Goal: Check status: Check status

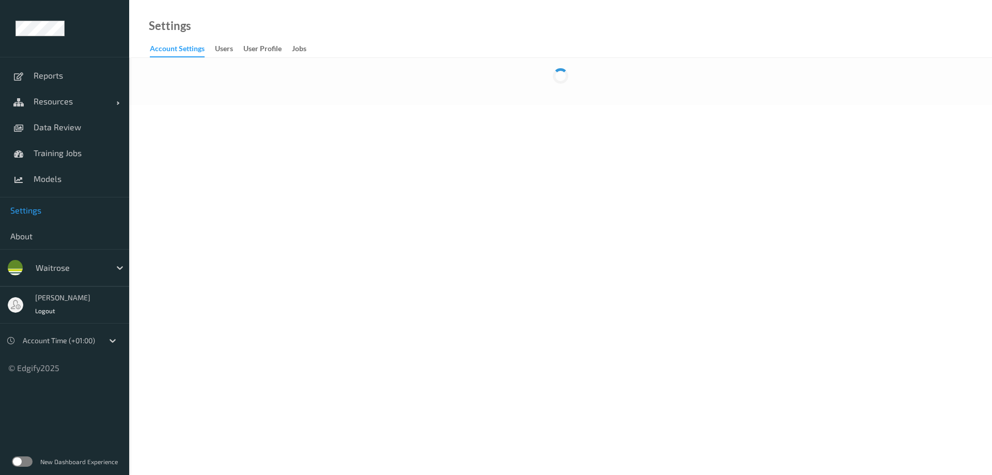
click at [28, 172] on label at bounding box center [22, 461] width 21 height 10
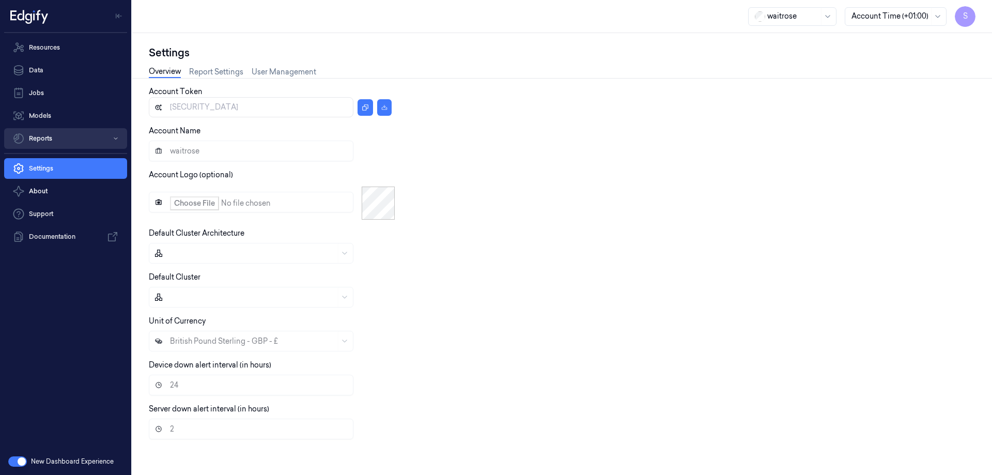
click at [36, 143] on button "Reports" at bounding box center [65, 138] width 123 height 21
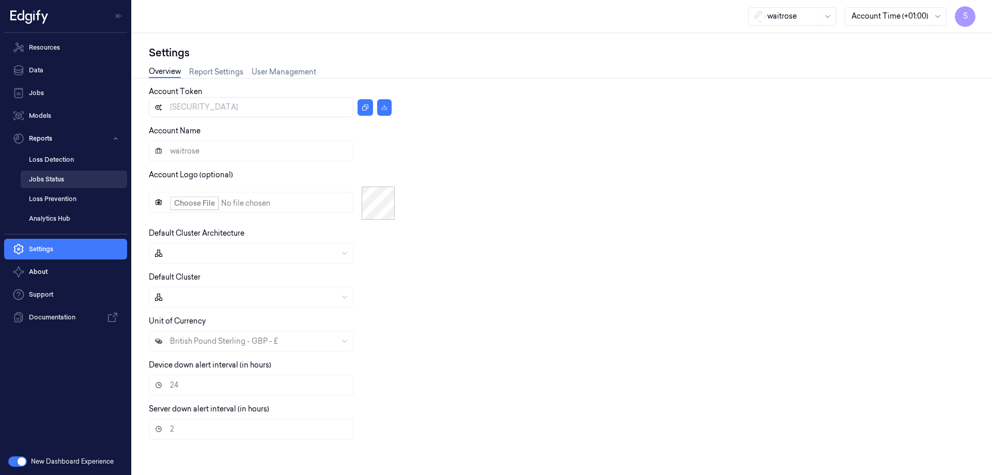
click at [40, 177] on link "Jobs Status" at bounding box center [74, 180] width 106 height 18
